Goal: Obtain resource: Obtain resource

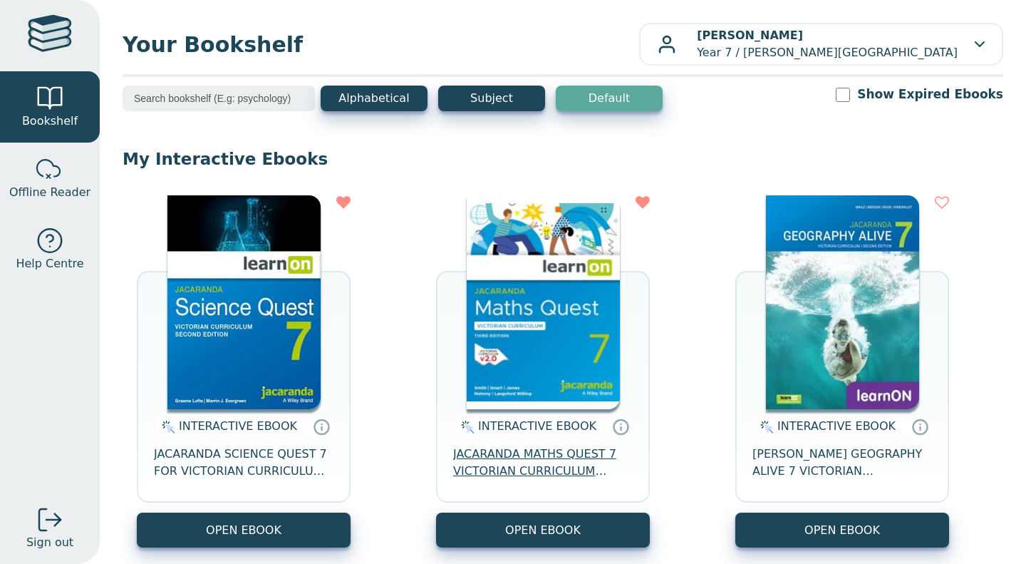
click at [513, 466] on span "JACARANDA MATHS QUEST 7 VICTORIAN CURRICULUM LEARNON EBOOK 3E" at bounding box center [543, 463] width 180 height 34
click at [589, 469] on span "JACARANDA MATHS QUEST 7 VICTORIAN CURRICULUM LEARNON EBOOK 3E" at bounding box center [543, 463] width 180 height 34
